Goal: Task Accomplishment & Management: Use online tool/utility

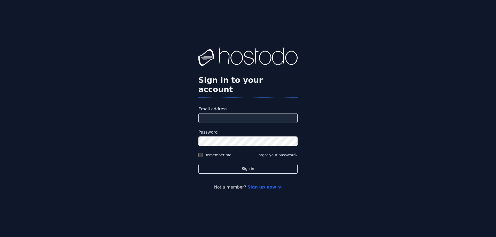
type input "**********"
click at [223, 153] on label "Remember me" at bounding box center [217, 155] width 27 height 5
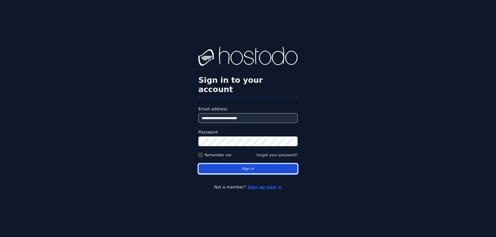
click at [232, 164] on button "Sign in" at bounding box center [247, 169] width 99 height 10
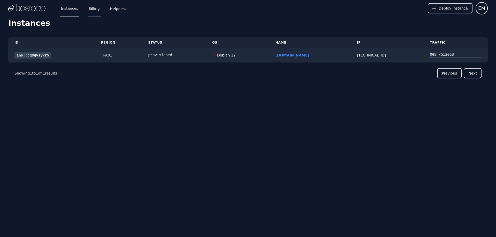
click at [94, 11] on link "Billing" at bounding box center [94, 8] width 13 height 17
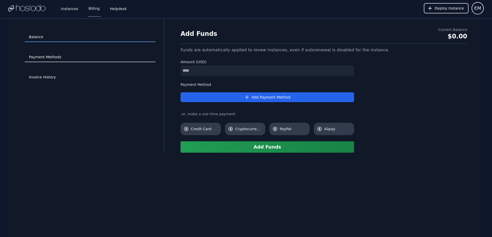
click at [57, 61] on link "Payment Methods" at bounding box center [90, 57] width 131 height 10
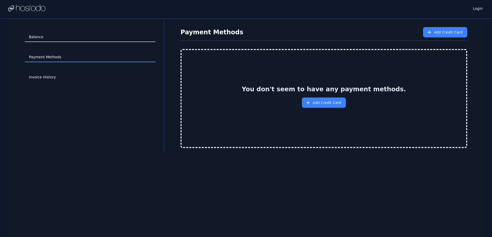
click at [55, 39] on link "Balance" at bounding box center [90, 37] width 131 height 10
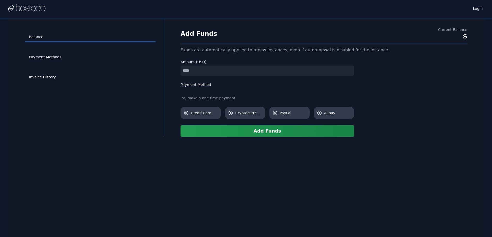
click at [37, 7] on img at bounding box center [26, 8] width 37 height 8
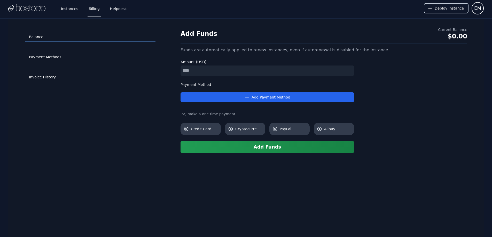
click at [452, 11] on button "Deploy Instance" at bounding box center [446, 8] width 45 height 10
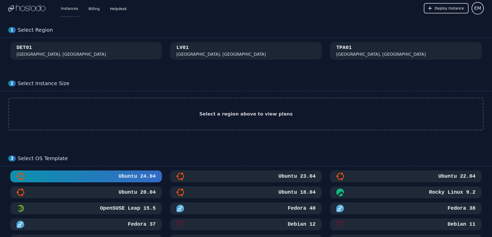
click at [63, 11] on link "Instances" at bounding box center [69, 8] width 19 height 17
